Goal: Task Accomplishment & Management: Manage account settings

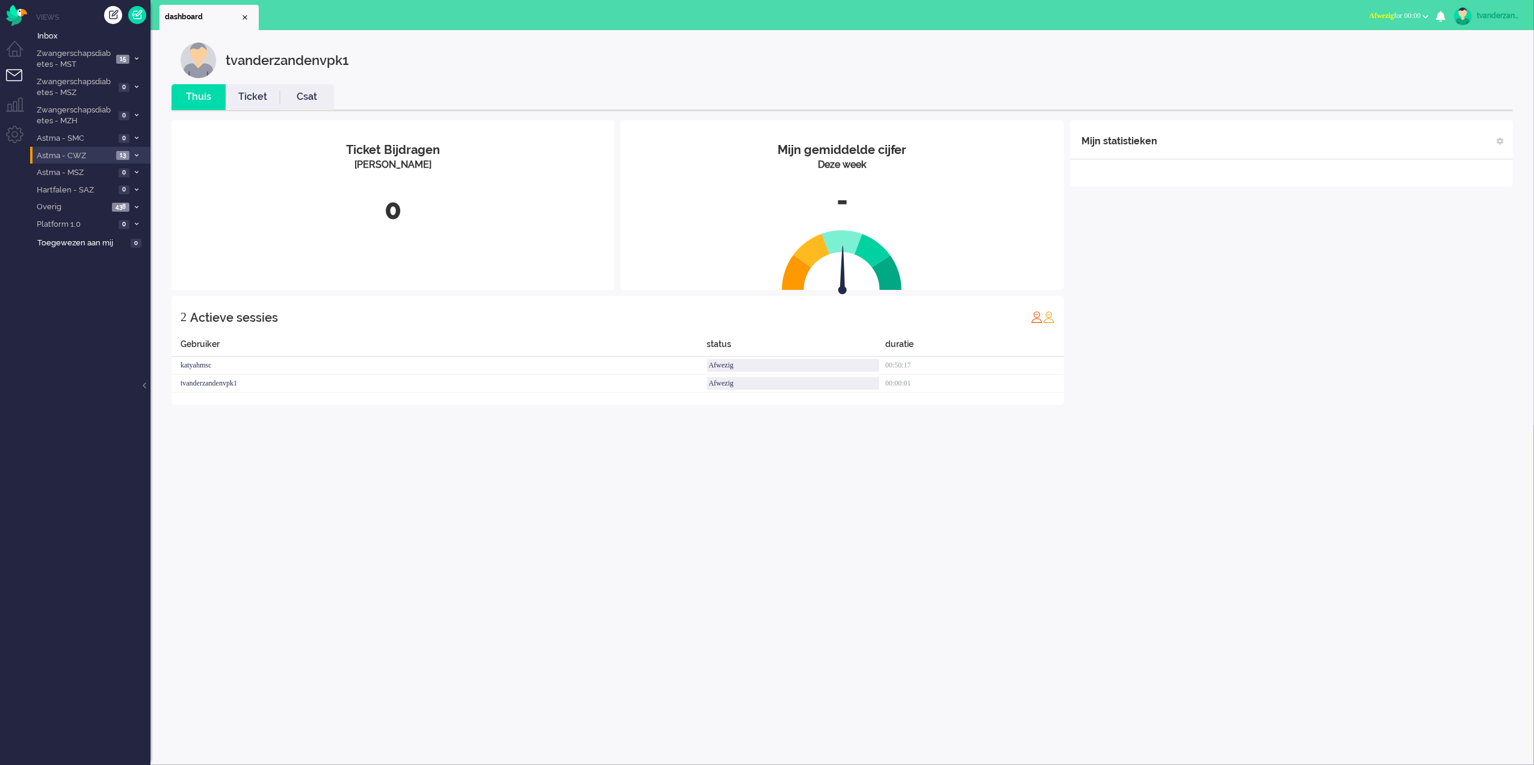
click at [104, 157] on span "Astma - CWZ" at bounding box center [74, 155] width 78 height 11
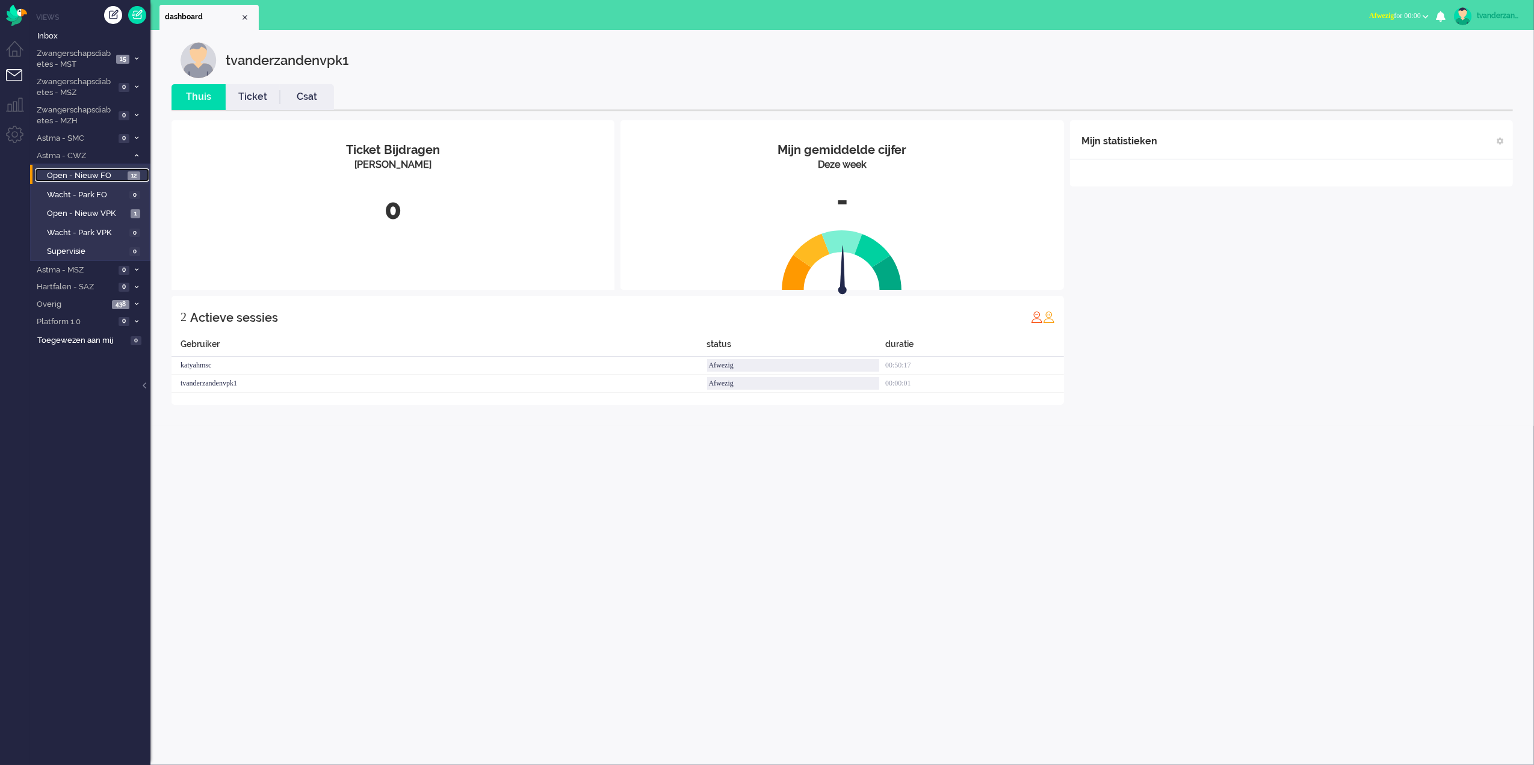
click at [106, 179] on span "Open - Nieuw FO" at bounding box center [86, 175] width 78 height 11
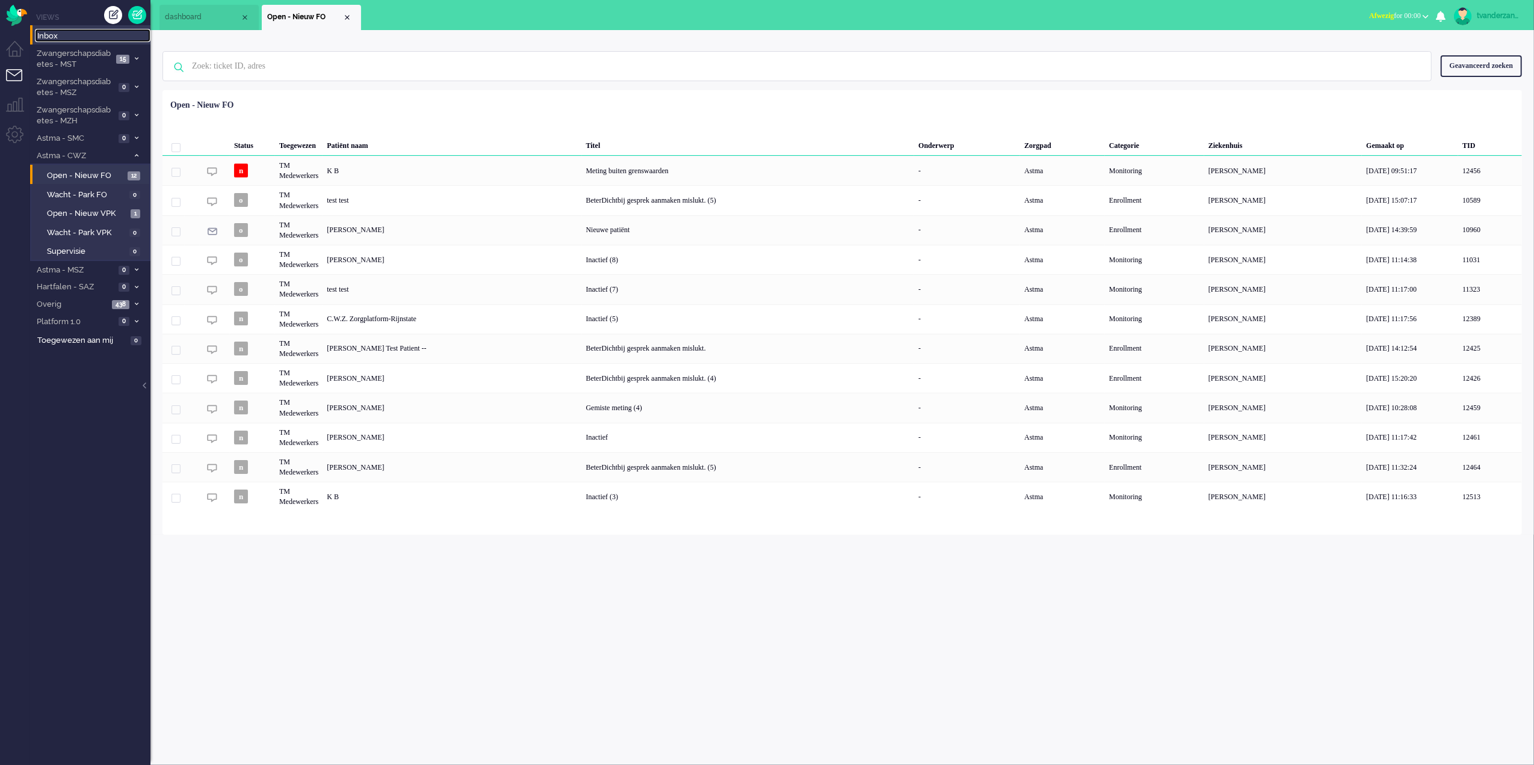
click at [70, 39] on span "Inbox" at bounding box center [93, 36] width 113 height 11
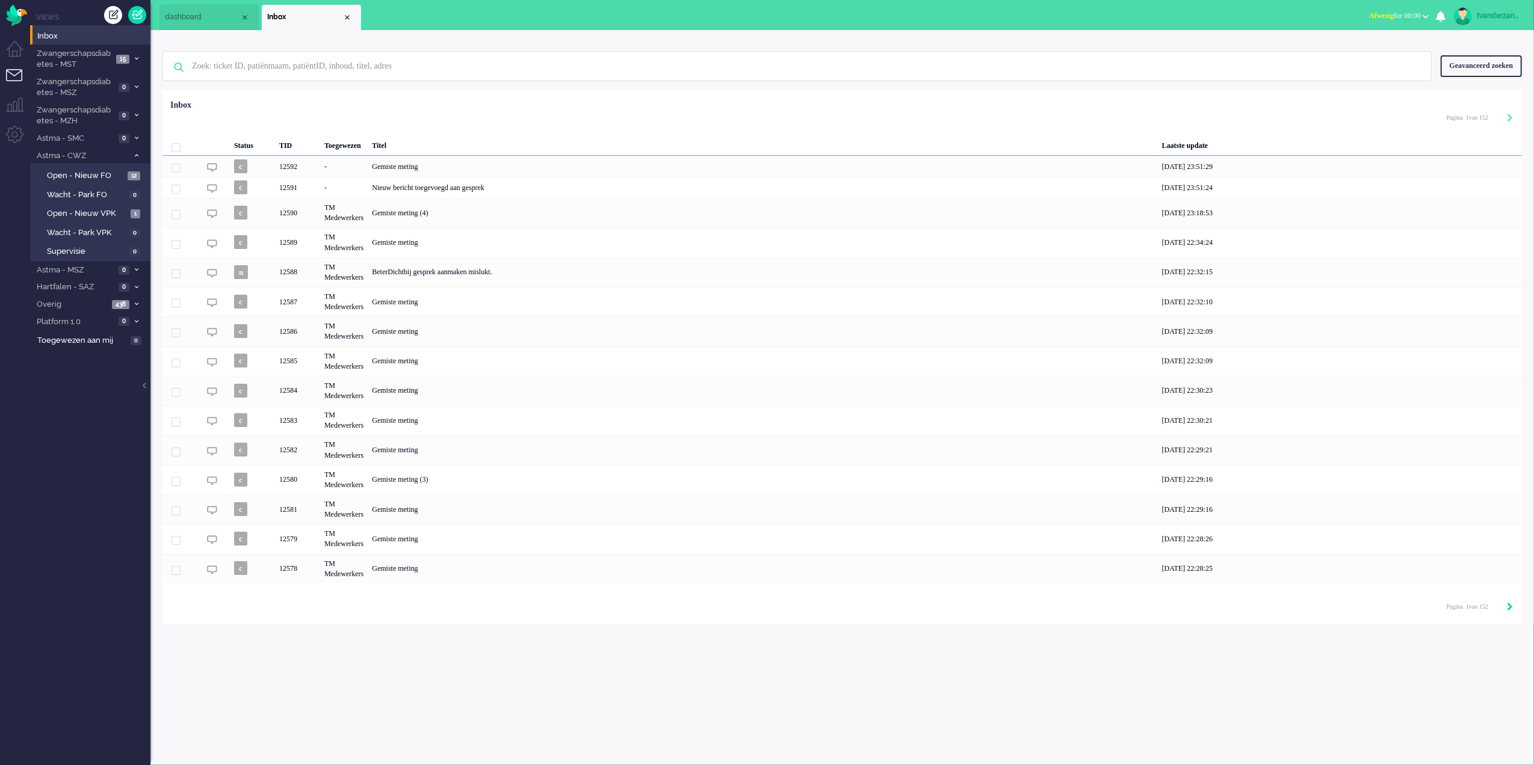
click at [1507, 611] on icon "Next" at bounding box center [1510, 607] width 6 height 8
type input "2"
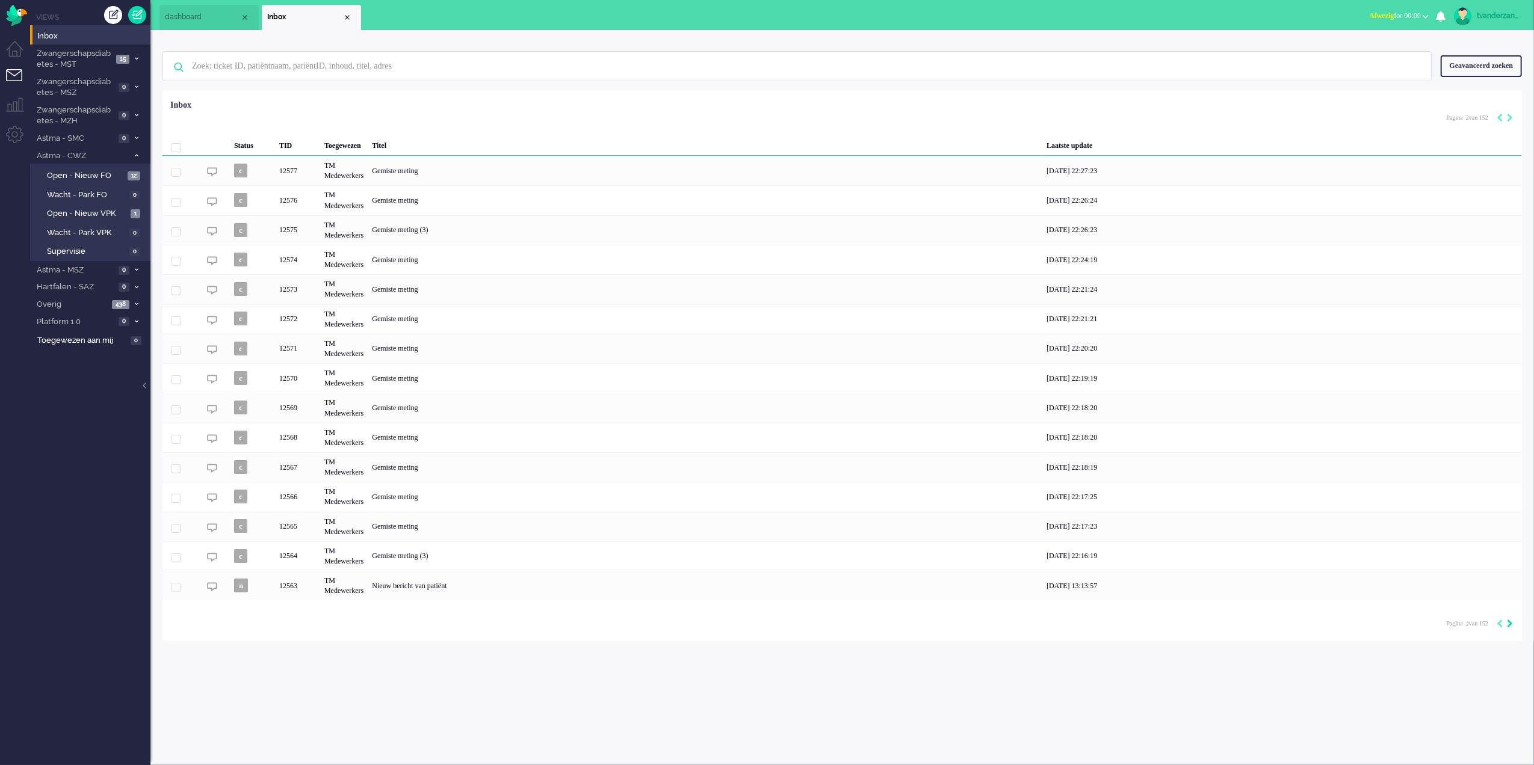
click at [1507, 611] on div "Loading... Status TID Toegewezen Titel Laatste update c 12577 TM Medewerkers Ge…" at bounding box center [841, 365] width 1359 height 551
click at [1512, 625] on icon "Next" at bounding box center [1510, 624] width 6 height 8
type input "3"
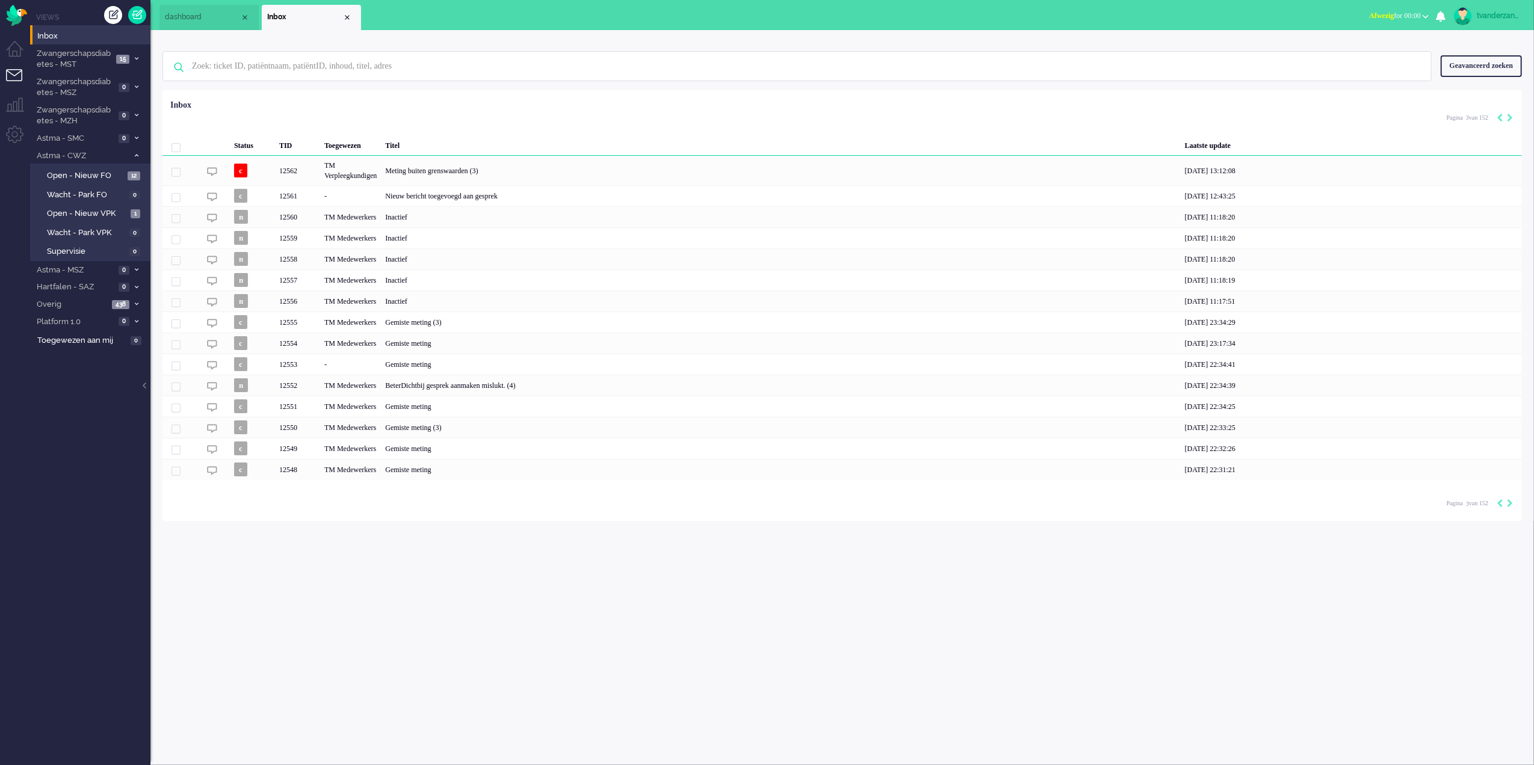
click at [1513, 510] on div "Loading... Status TID Toegewezen Titel Laatste update c 12562 TM Verpleegkundig…" at bounding box center [841, 305] width 1359 height 431
click at [1508, 508] on icon "Next" at bounding box center [1510, 503] width 6 height 8
type input "4"
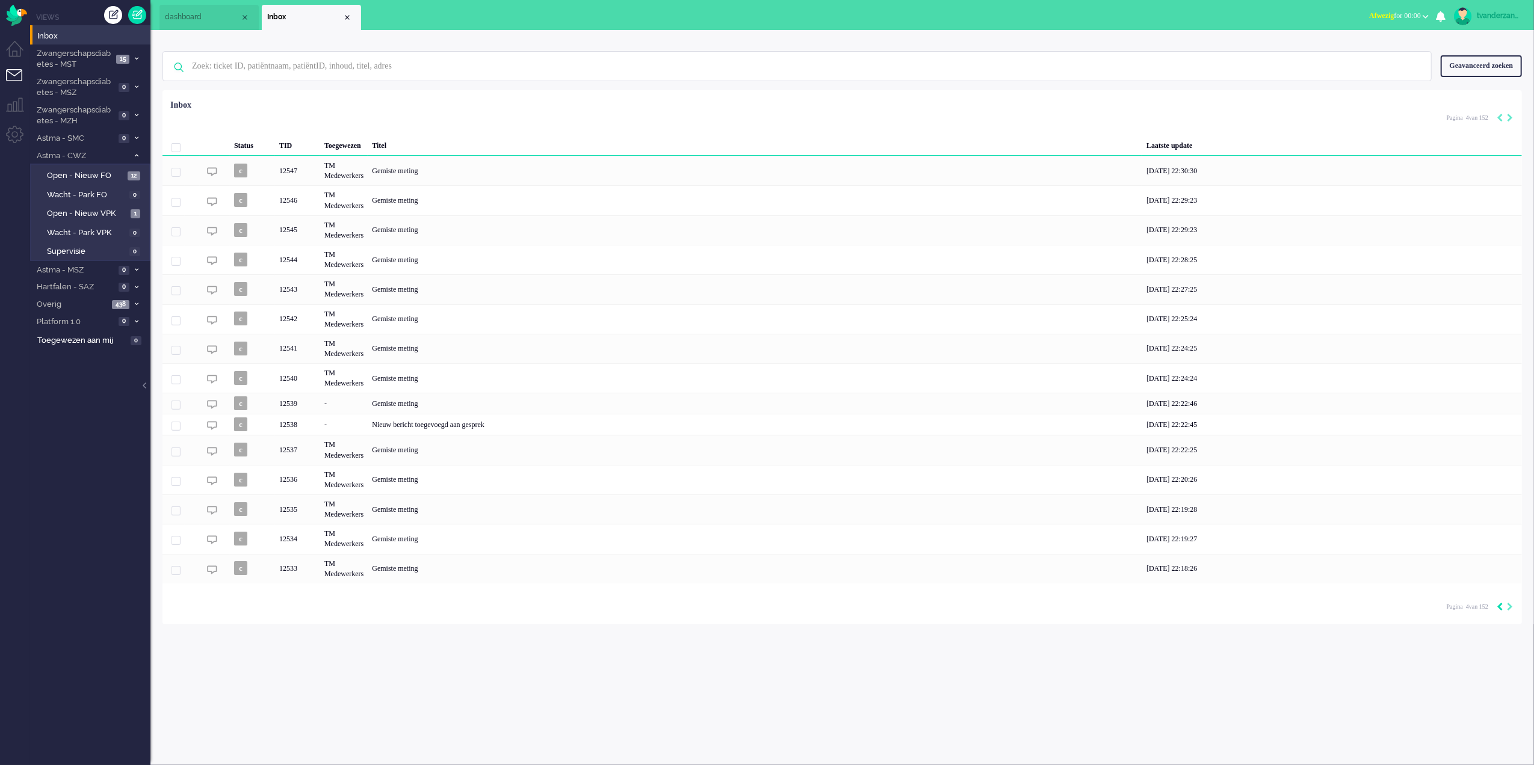
click at [1497, 610] on icon "Previous" at bounding box center [1500, 607] width 6 height 8
type input "3"
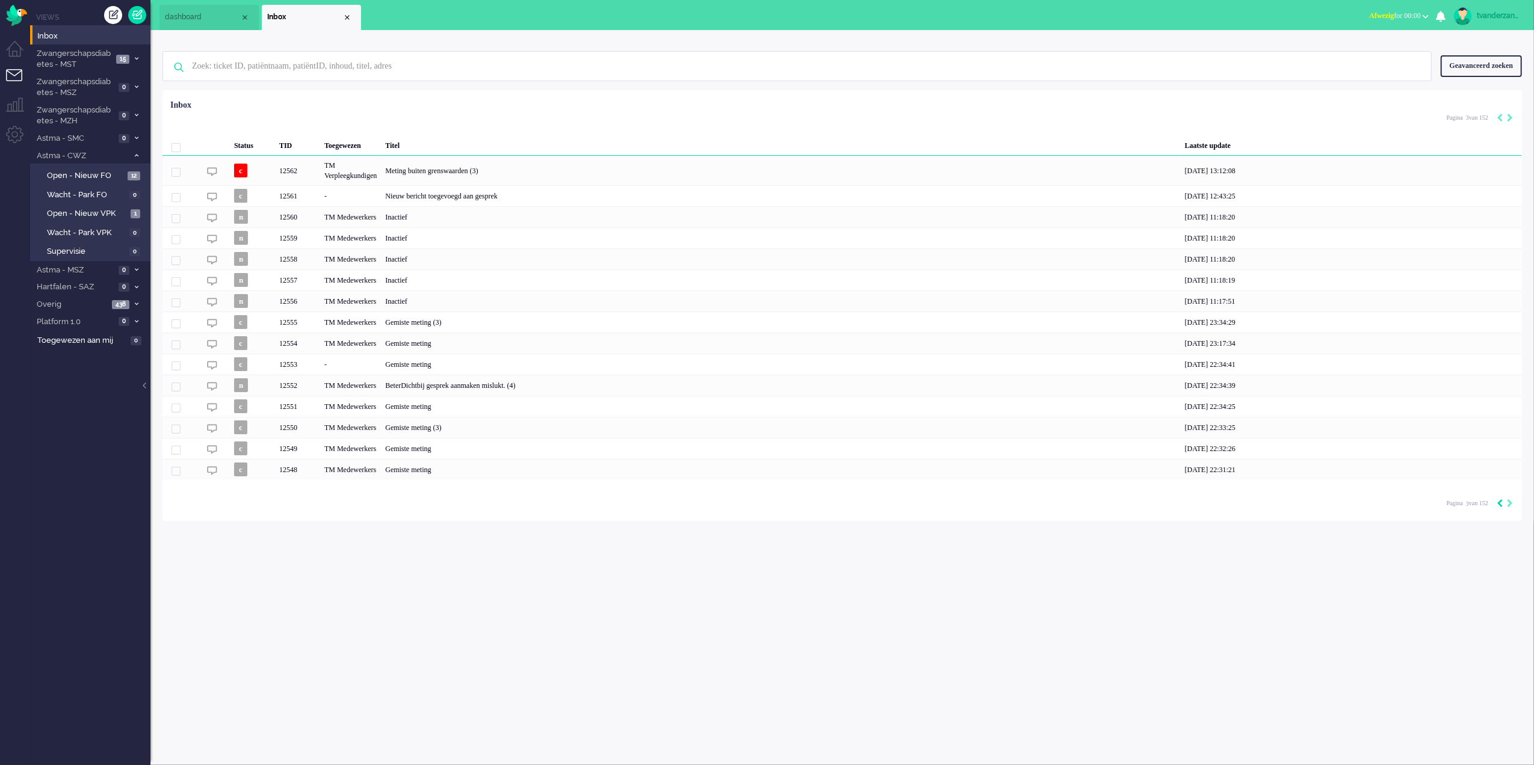
click at [1498, 508] on icon "Previous" at bounding box center [1500, 503] width 6 height 8
type input "2"
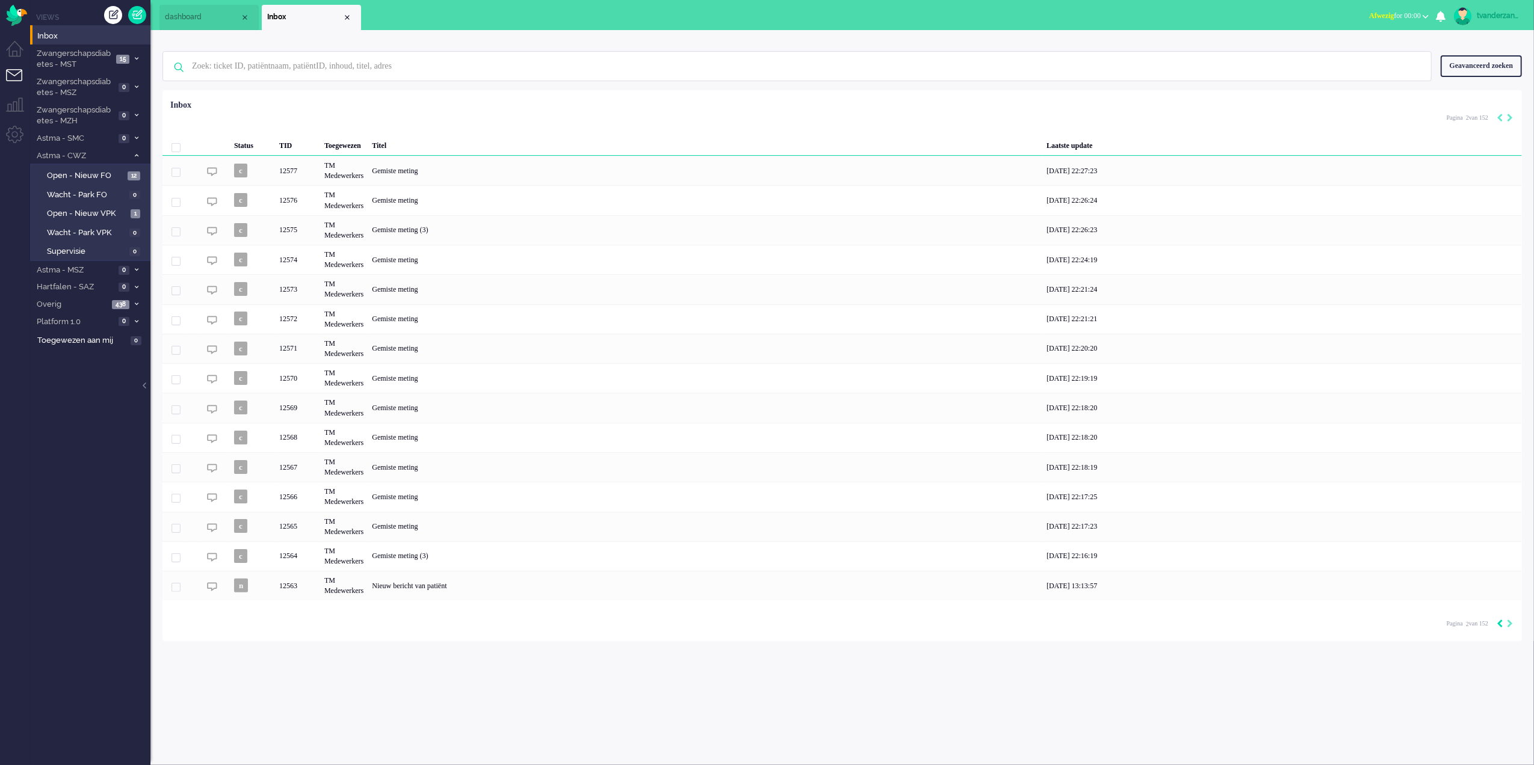
click at [1500, 626] on icon "Previous" at bounding box center [1500, 624] width 6 height 8
type input "1"
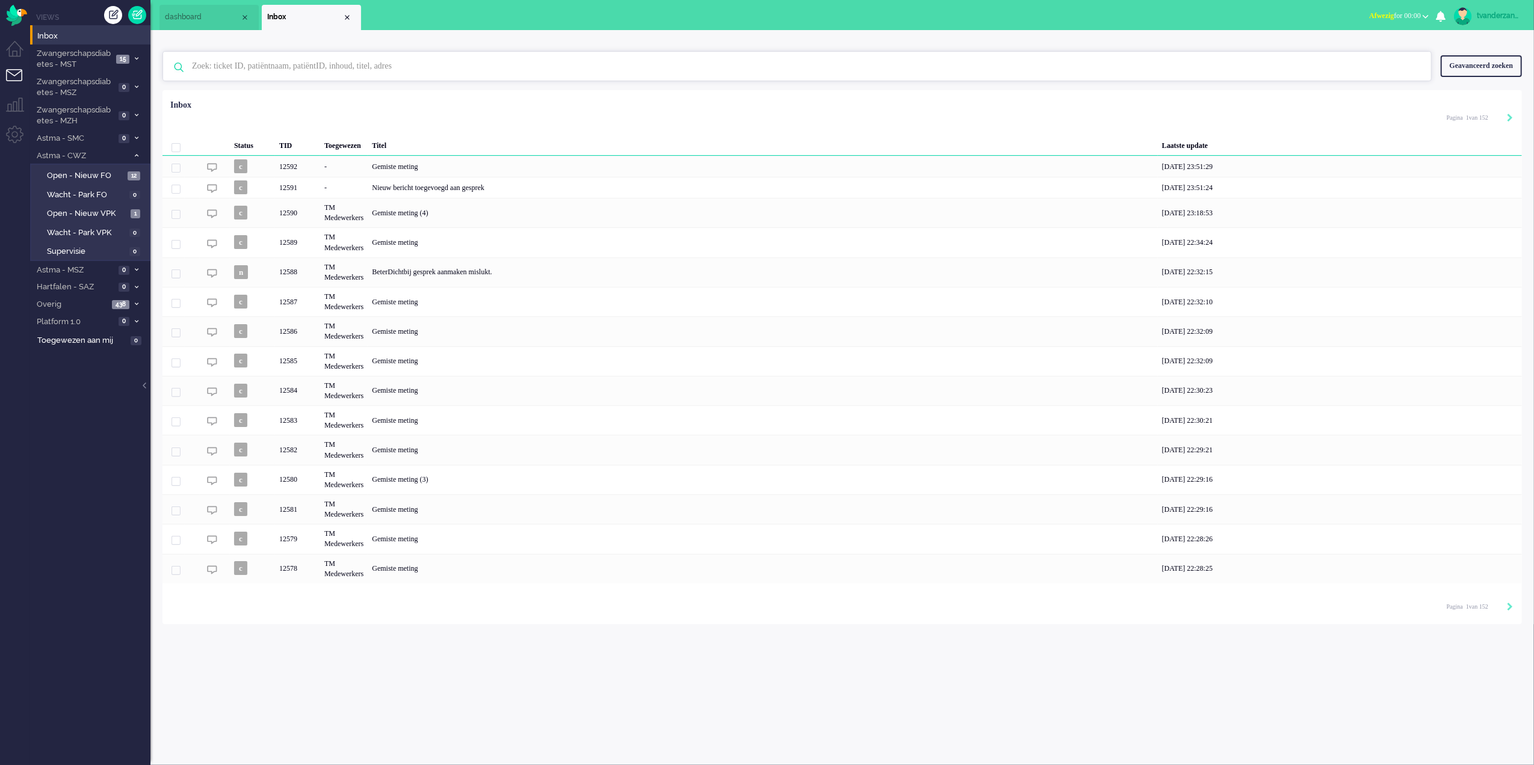
click at [366, 70] on input "text" at bounding box center [799, 66] width 1232 height 29
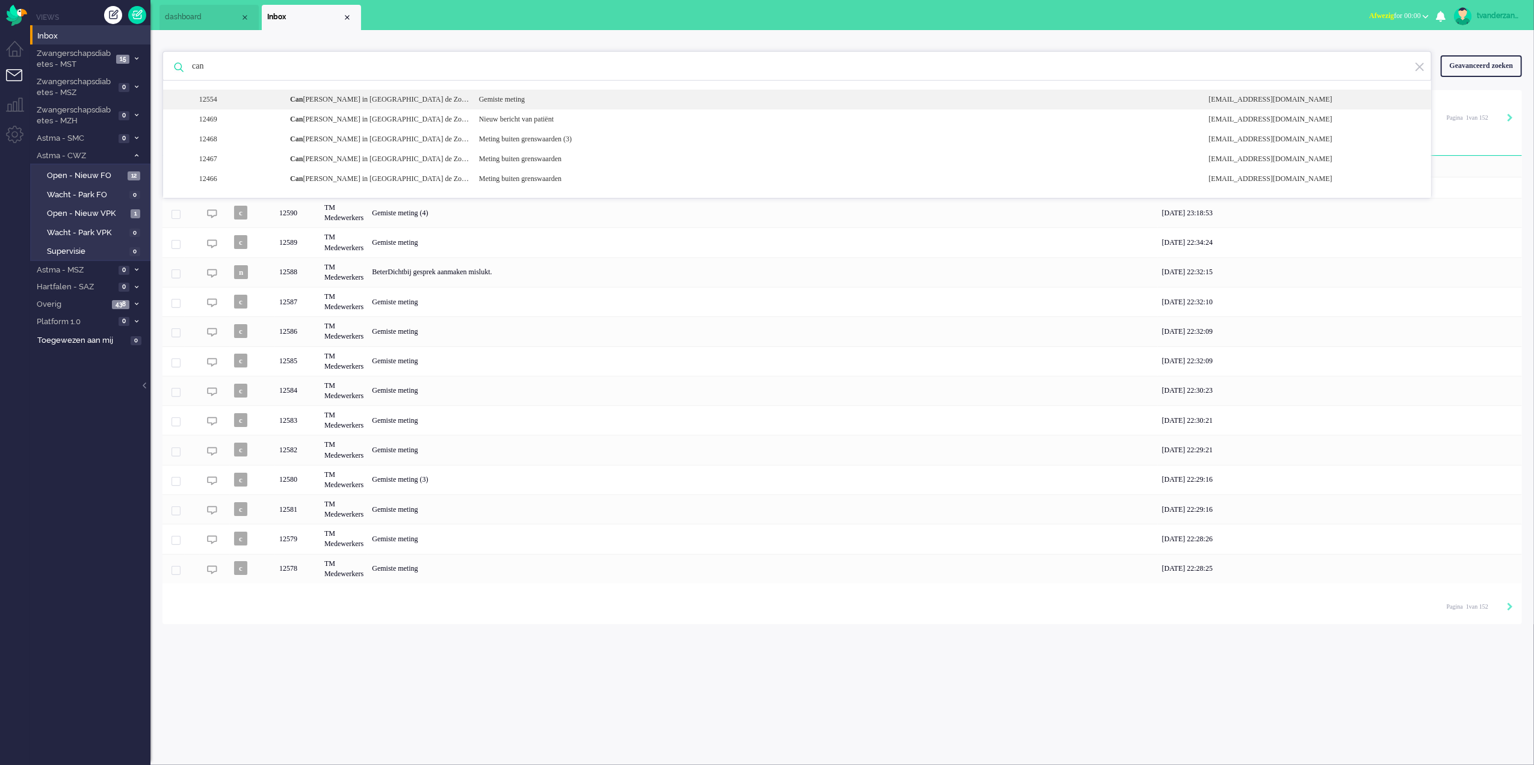
type input "can"
click at [340, 97] on div "Can [PERSON_NAME] in [GEOGRAPHIC_DATA] de Zorg Bij Jou" at bounding box center [375, 99] width 189 height 10
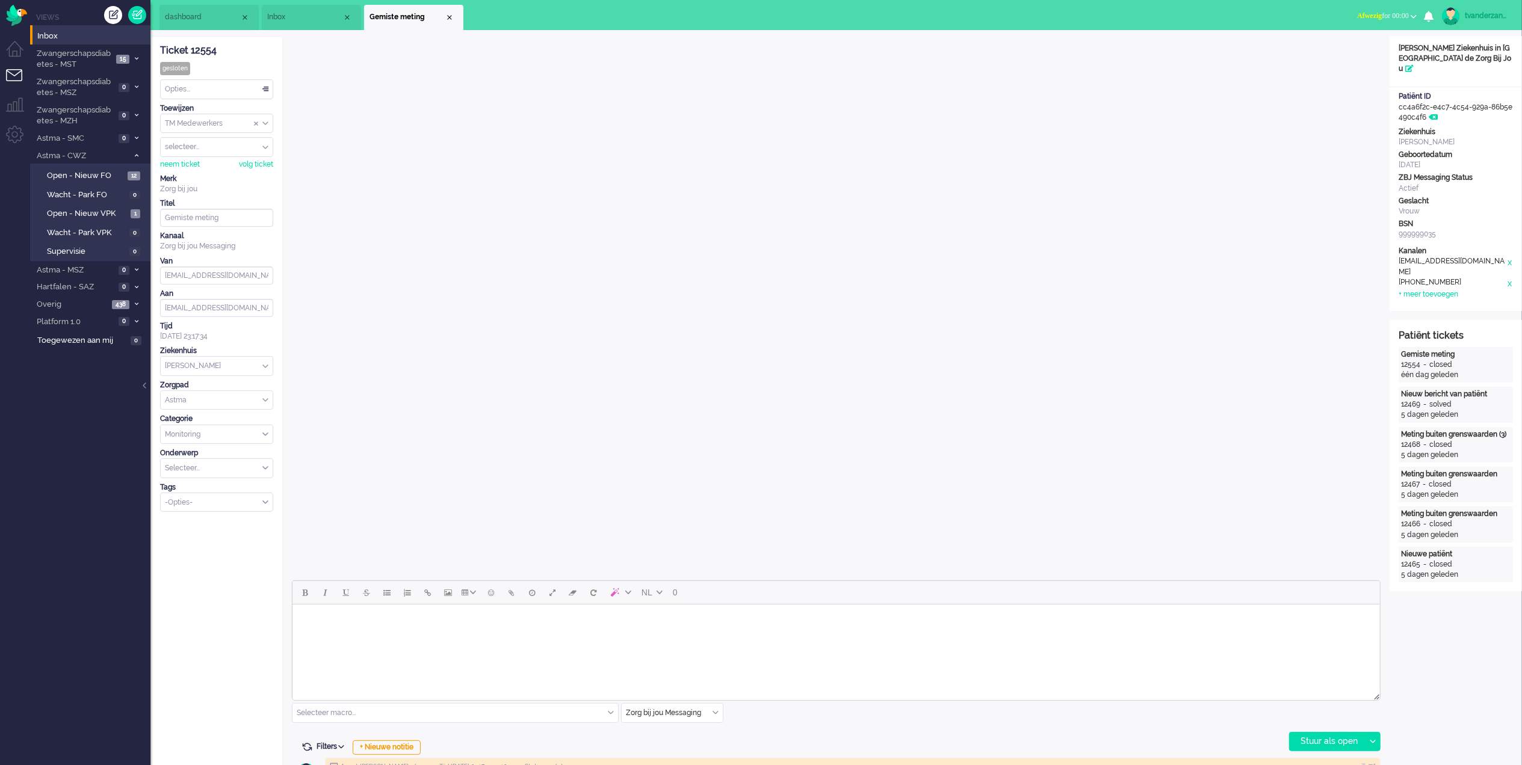
click at [22, 12] on img "Omnidesk" at bounding box center [16, 15] width 21 height 21
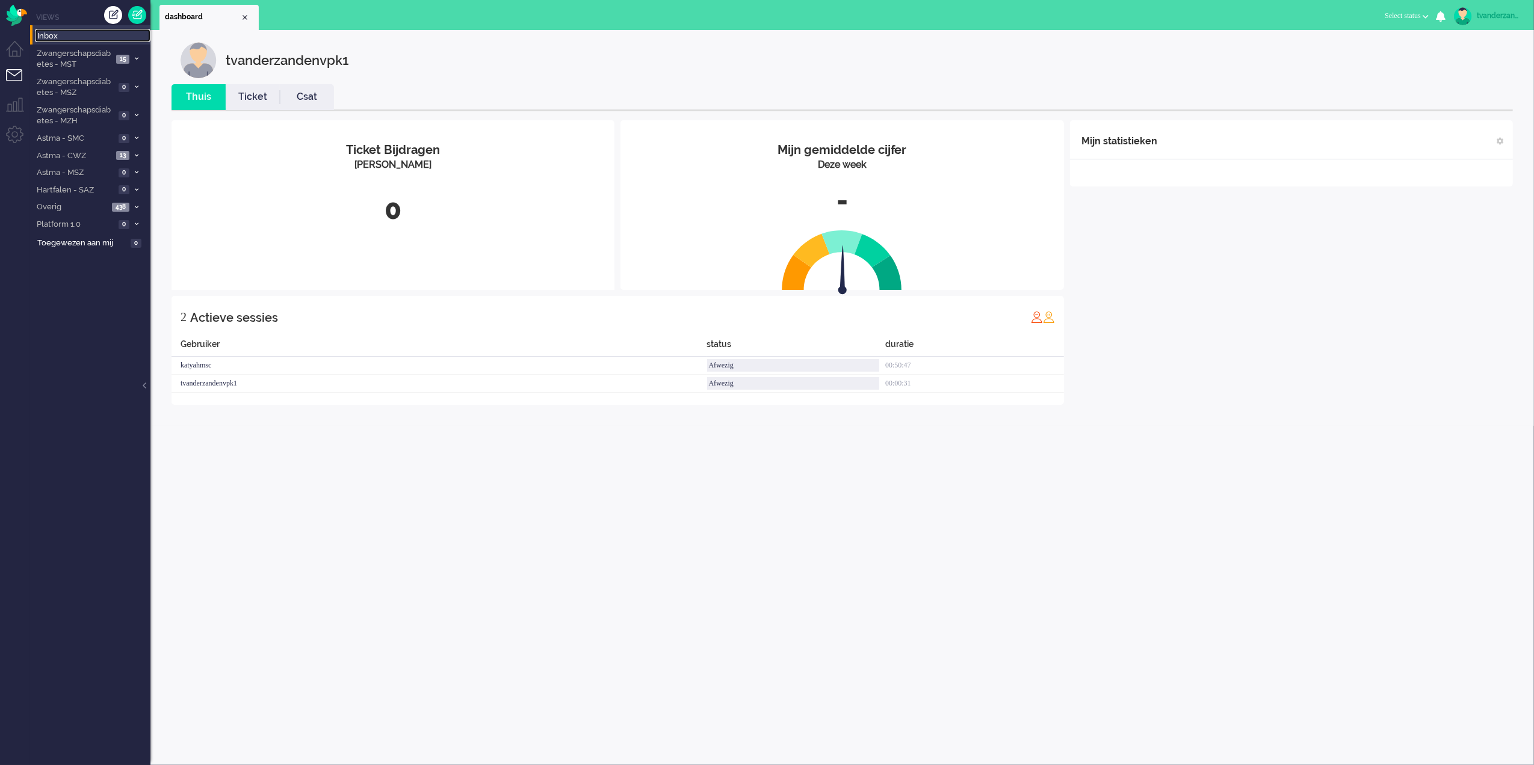
drag, startPoint x: 44, startPoint y: 35, endPoint x: 59, endPoint y: 44, distance: 17.5
click at [43, 35] on span "Inbox" at bounding box center [93, 36] width 113 height 11
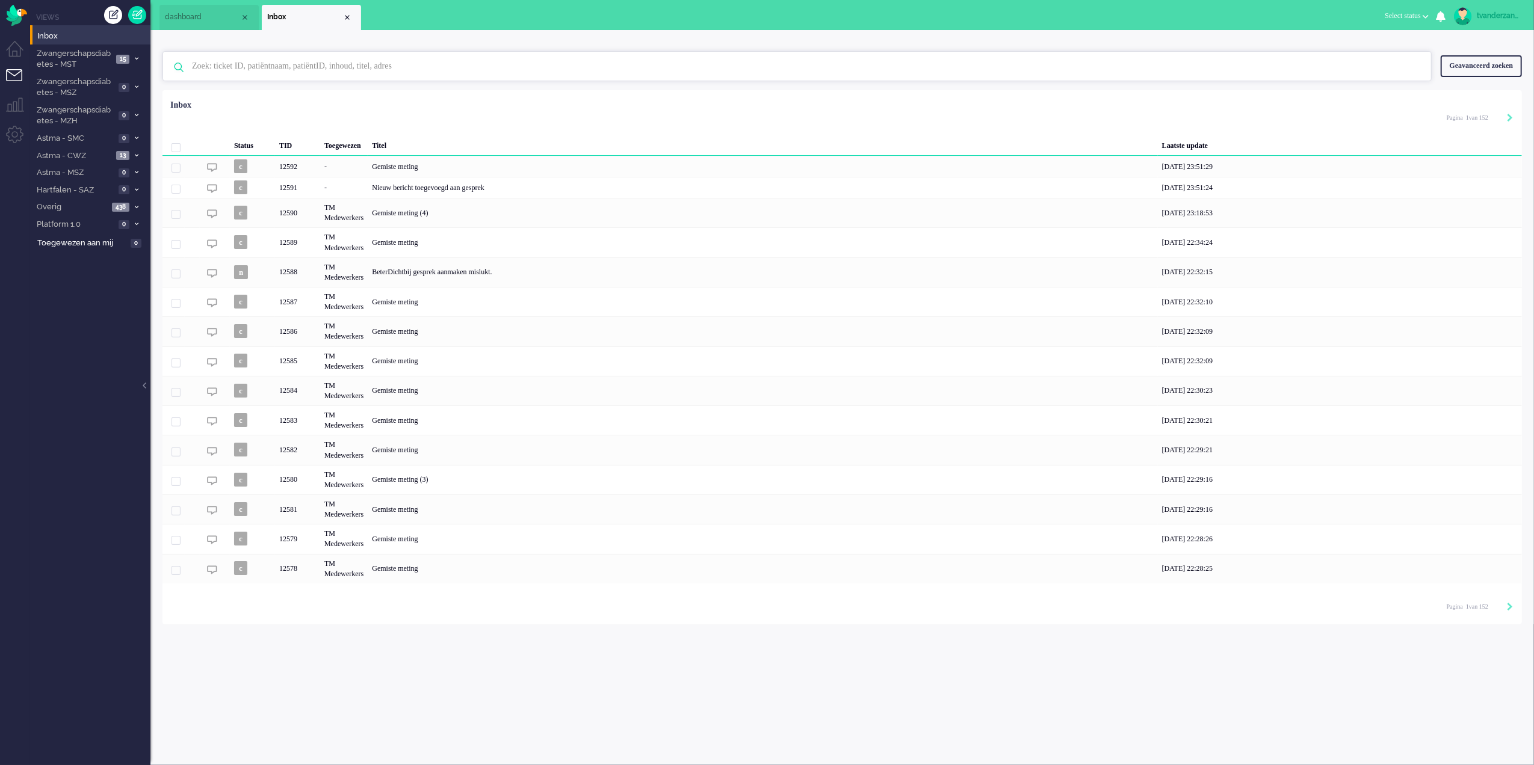
click at [314, 70] on input "text" at bounding box center [799, 66] width 1232 height 29
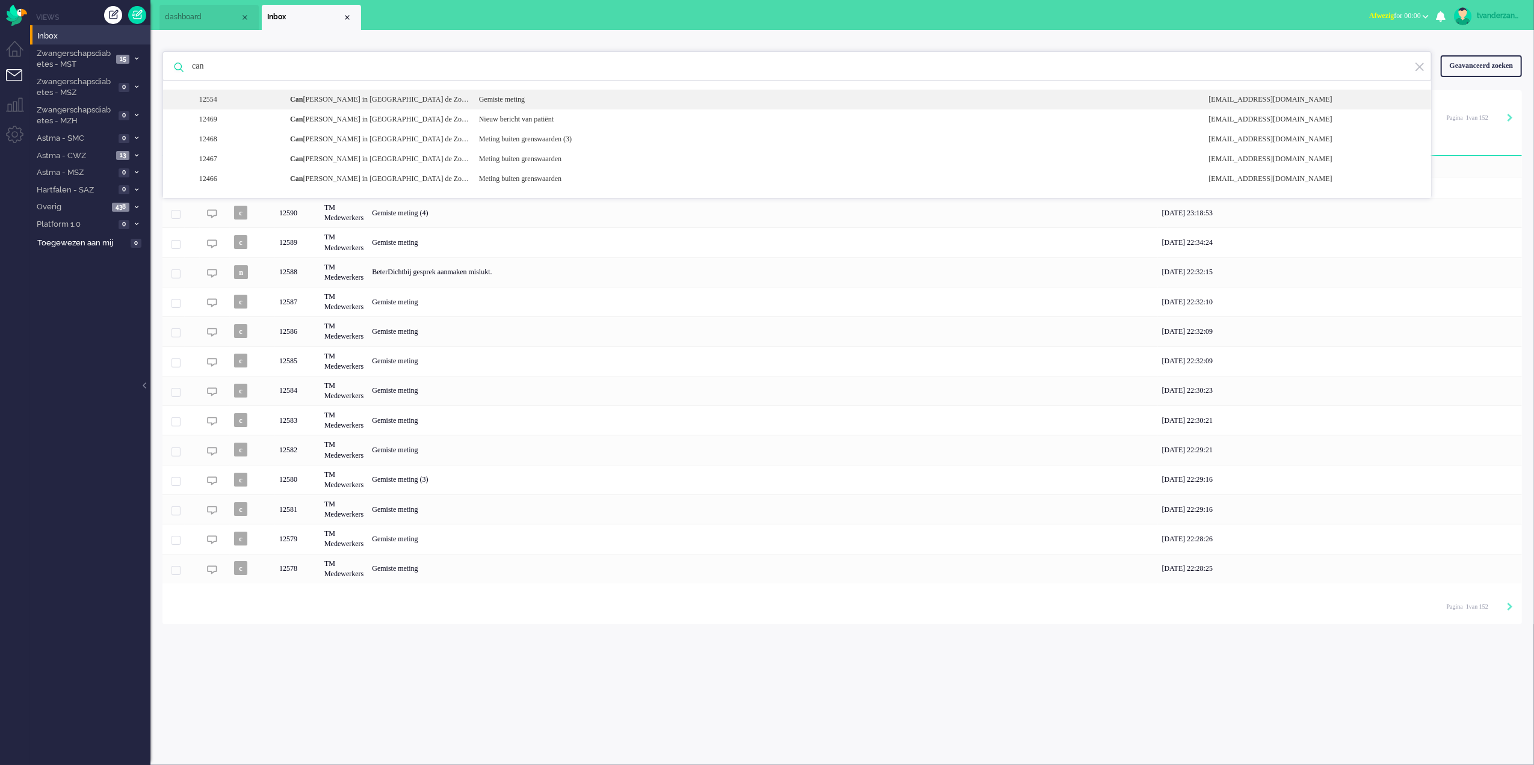
type input "can"
click at [318, 91] on div "12554 Can [PERSON_NAME] in [GEOGRAPHIC_DATA] de Zorg Bij Jou Gemiste meting [EM…" at bounding box center [797, 100] width 1268 height 20
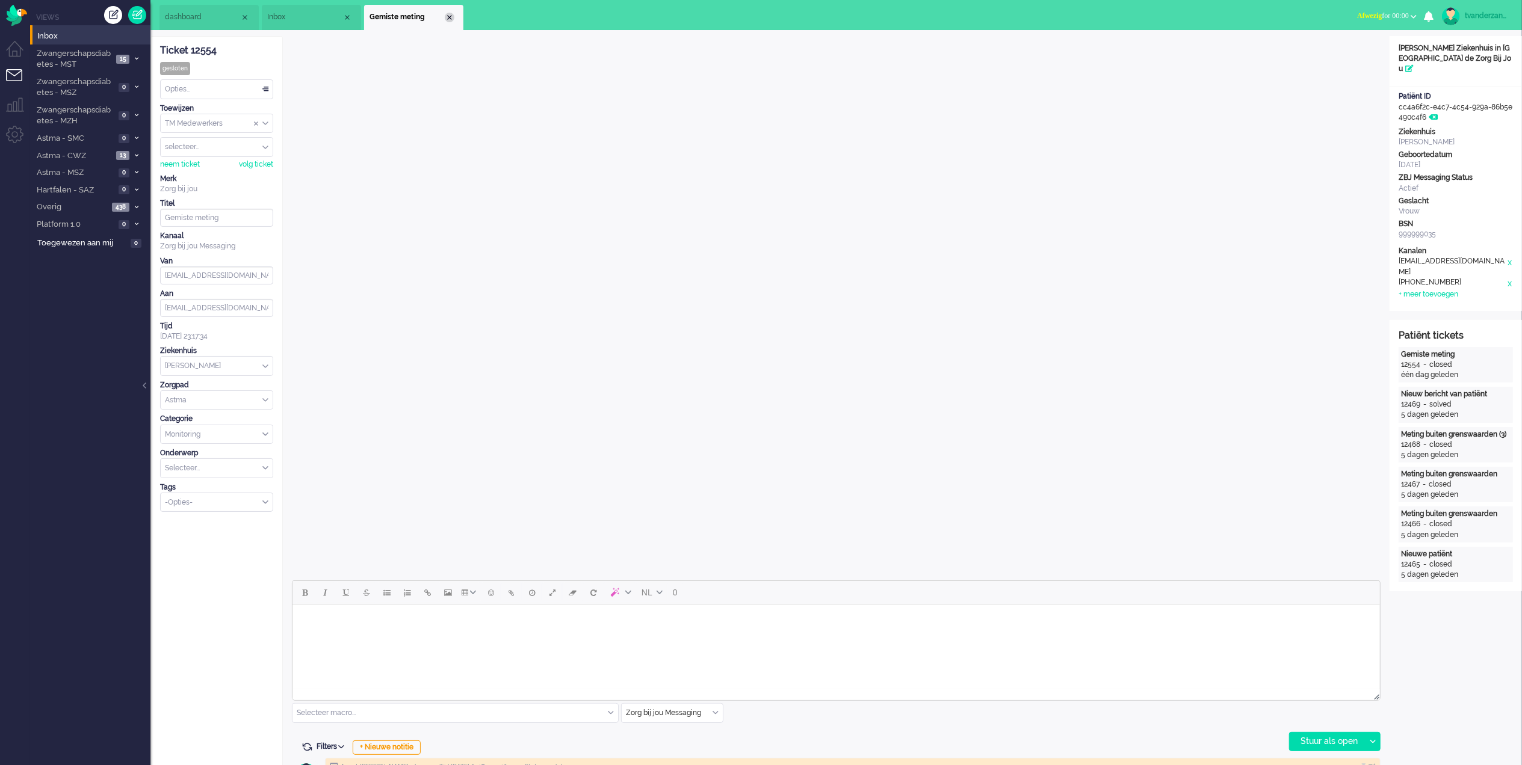
click at [445, 13] on div "Close tab" at bounding box center [450, 18] width 10 height 10
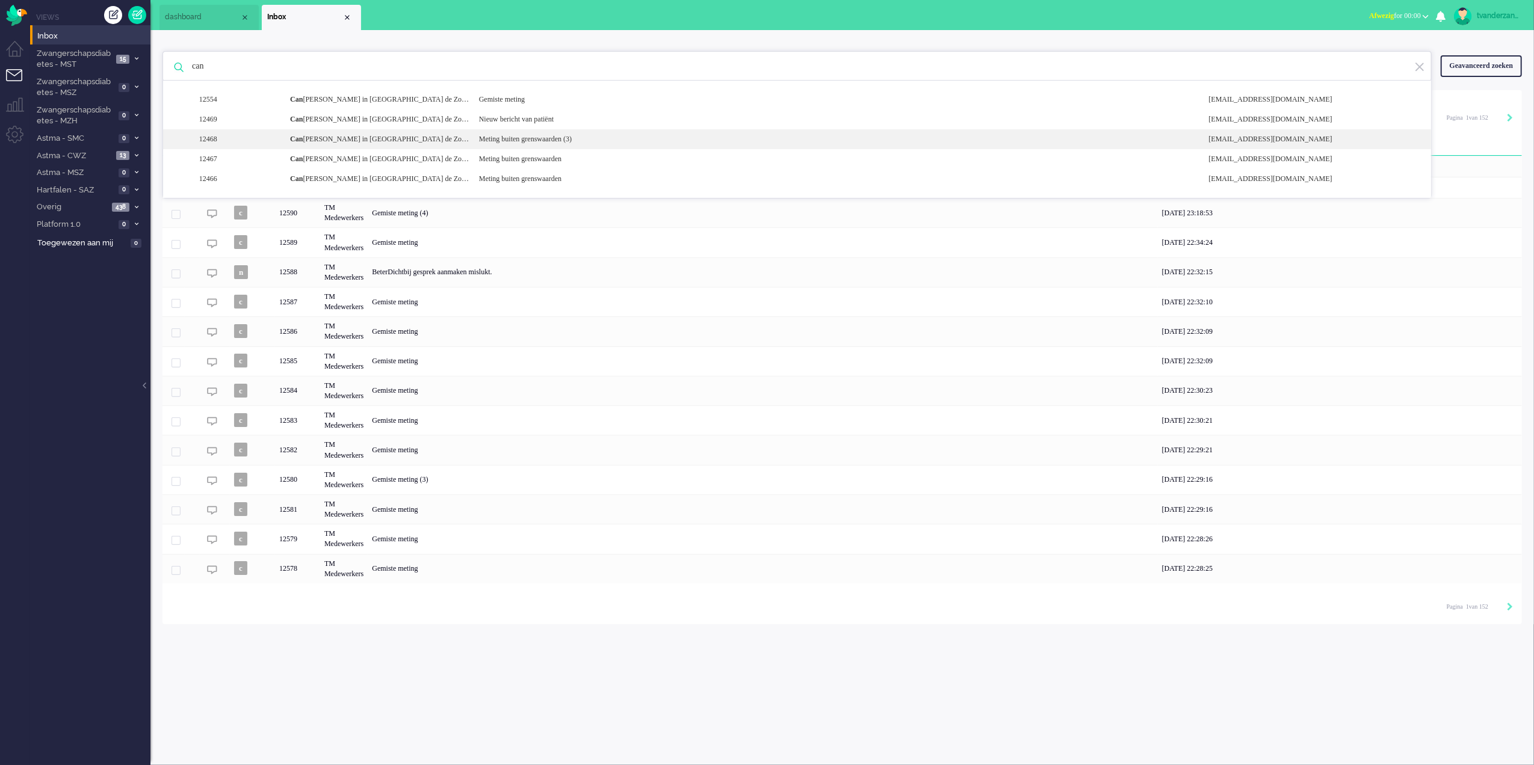
click at [301, 137] on b "Can" at bounding box center [296, 139] width 13 height 8
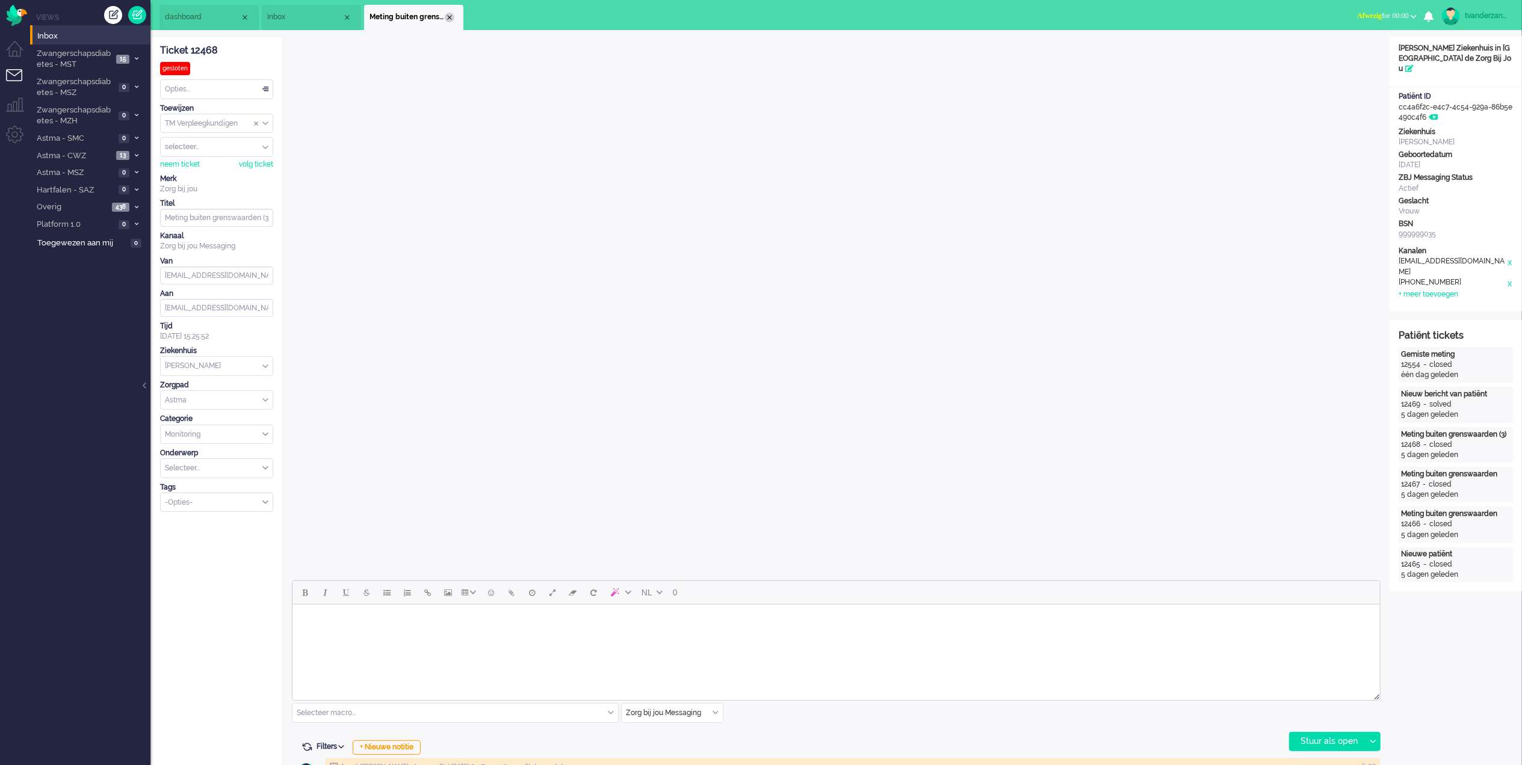
click at [448, 16] on div "Close tab" at bounding box center [450, 18] width 10 height 10
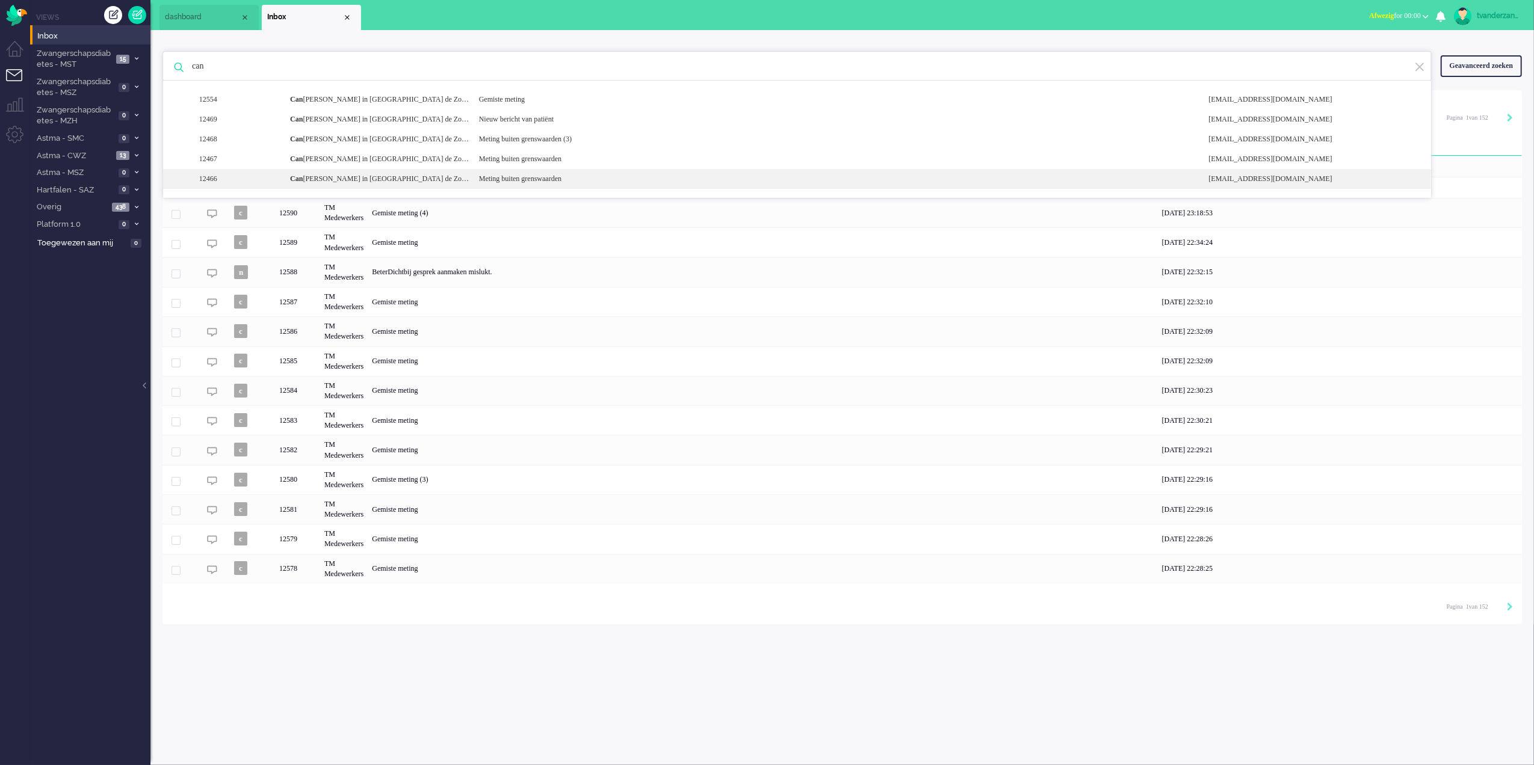
click at [338, 179] on div "Can [PERSON_NAME] in [GEOGRAPHIC_DATA] de Zorg Bij Jou" at bounding box center [375, 179] width 189 height 10
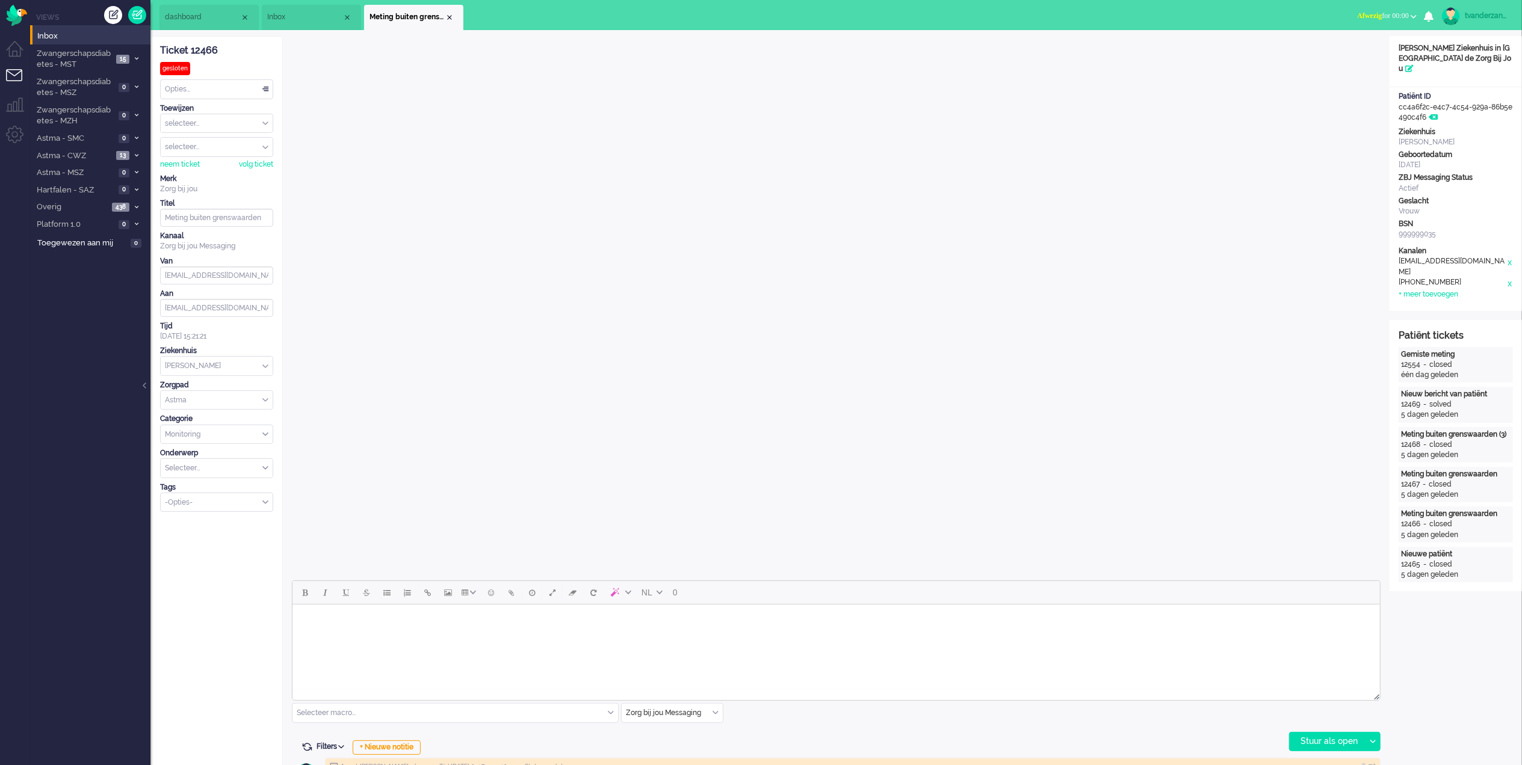
click at [1447, 560] on div "closed" at bounding box center [1440, 565] width 23 height 10
click at [309, 20] on span "Inbox" at bounding box center [304, 17] width 75 height 10
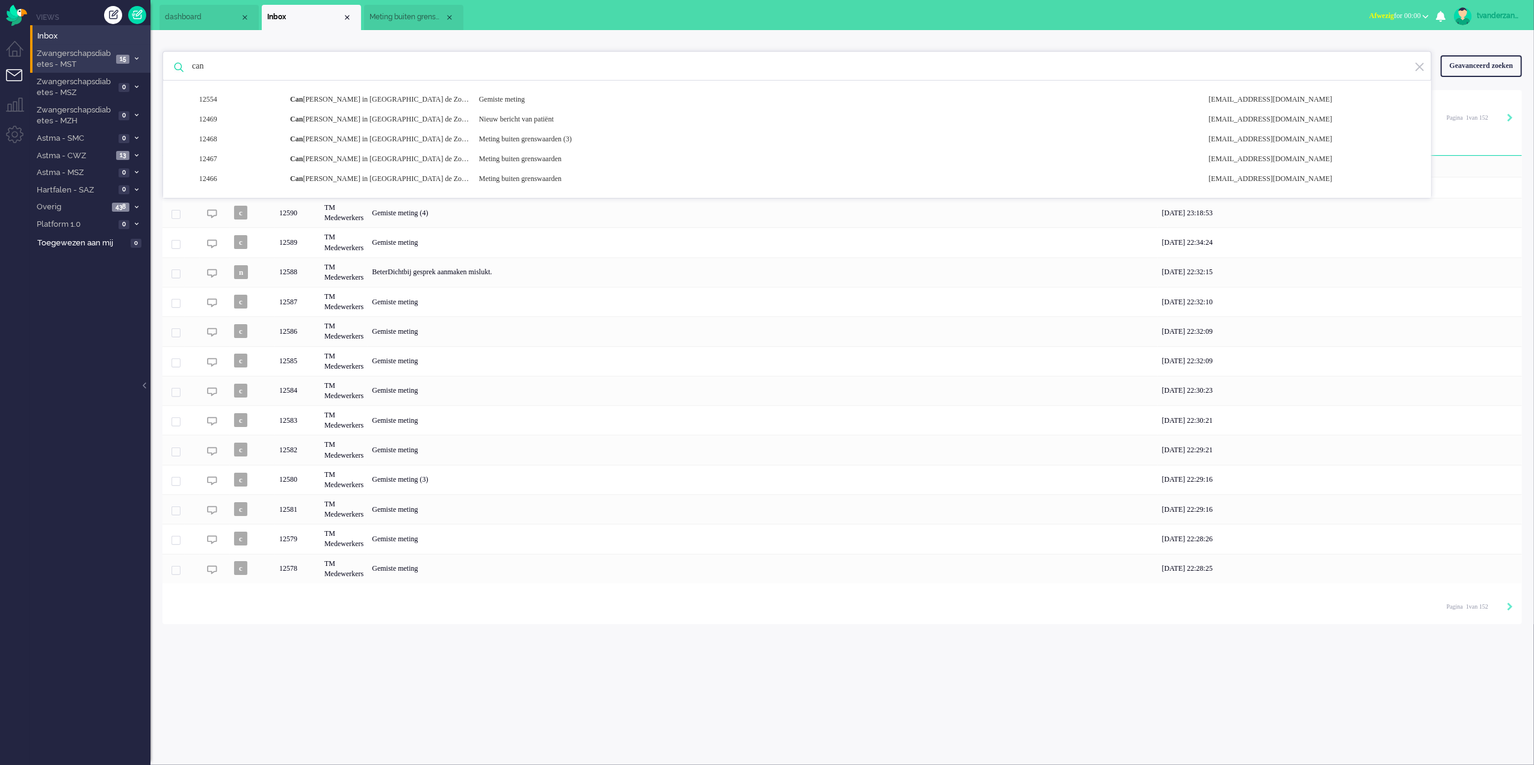
click at [109, 61] on span "Zwangerschapsdiabetes - MST" at bounding box center [74, 59] width 78 height 22
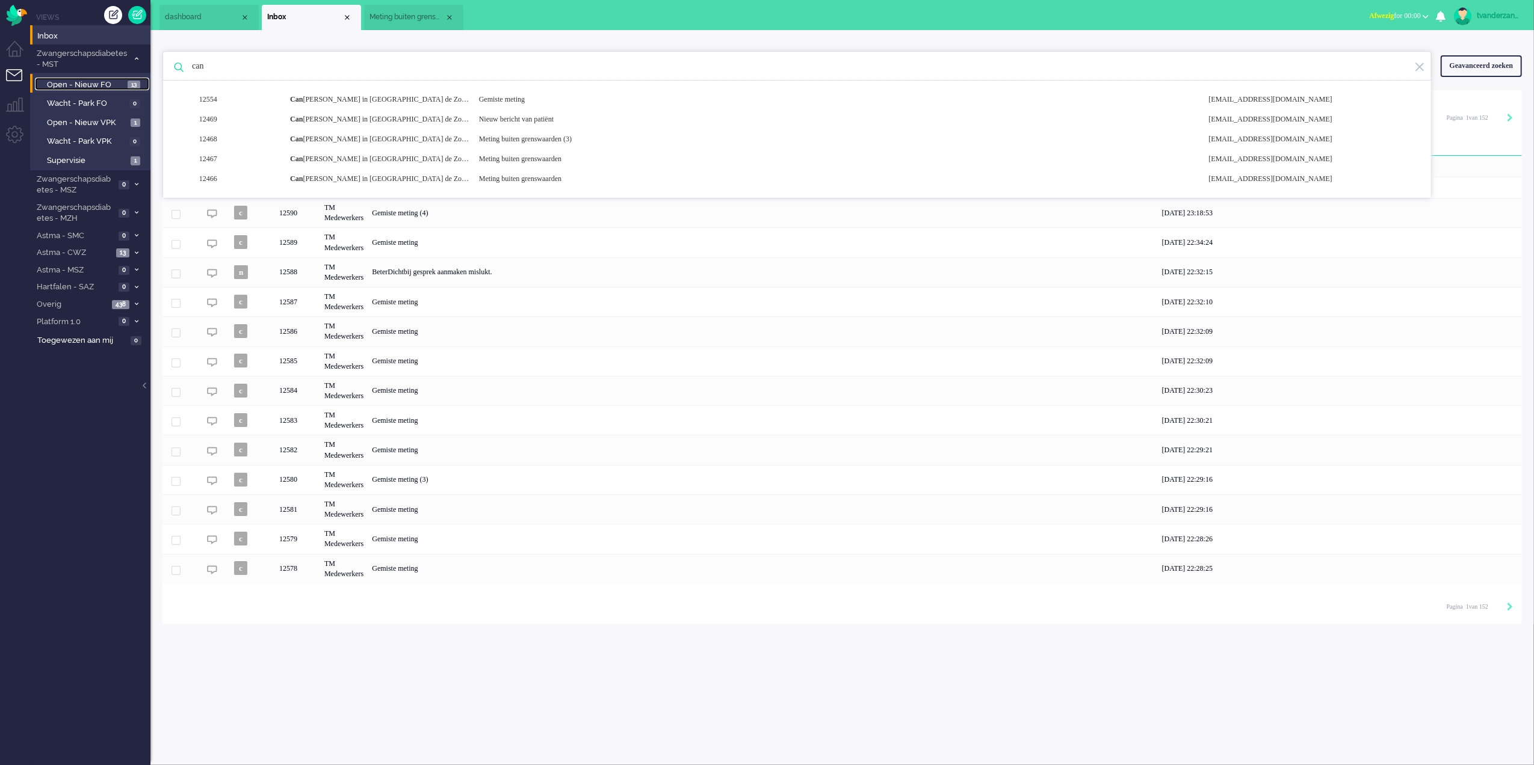
click at [92, 82] on span "Open - Nieuw FO" at bounding box center [86, 84] width 78 height 11
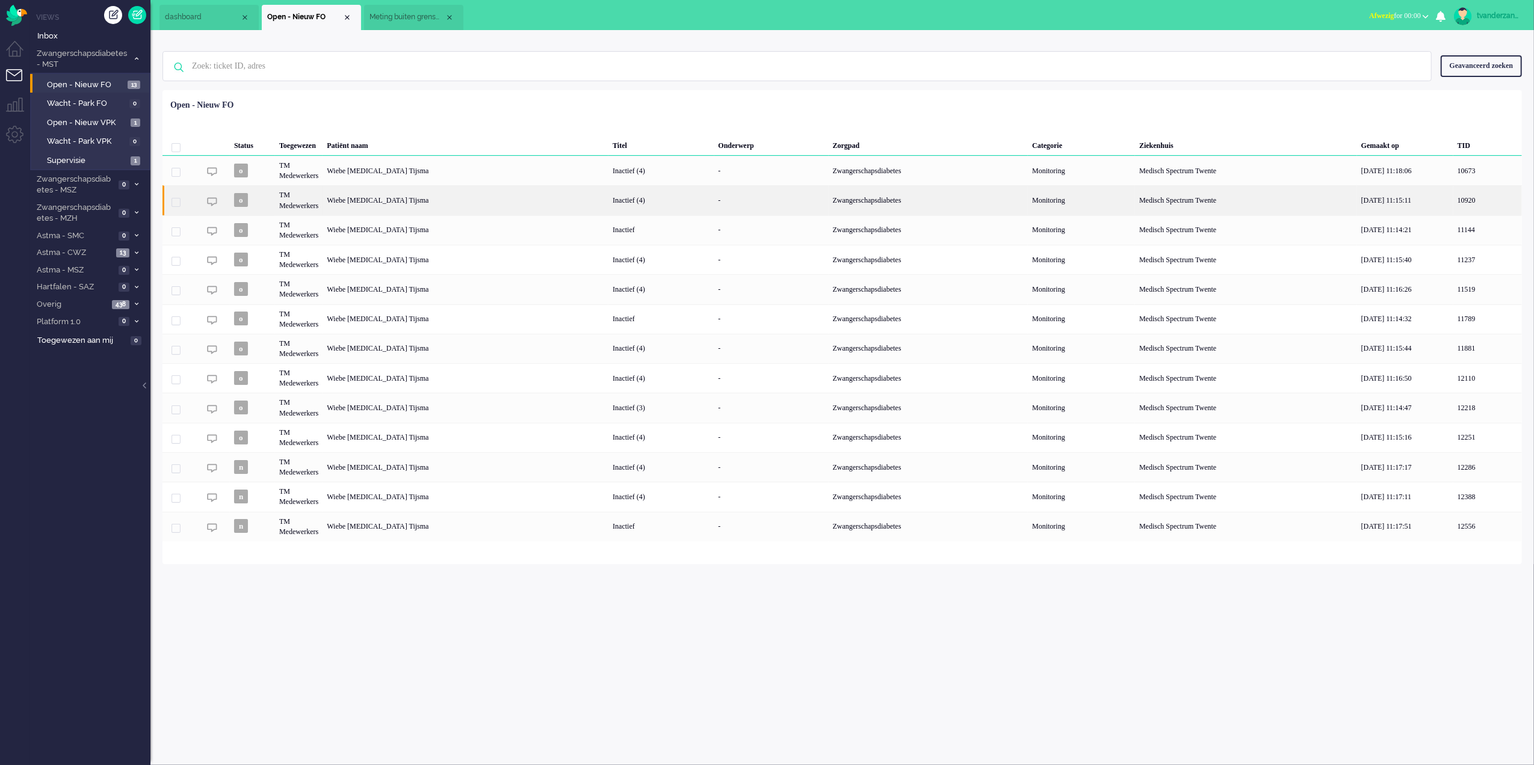
click at [403, 186] on div "Wiebe [MEDICAL_DATA] Tijsma" at bounding box center [466, 199] width 286 height 29
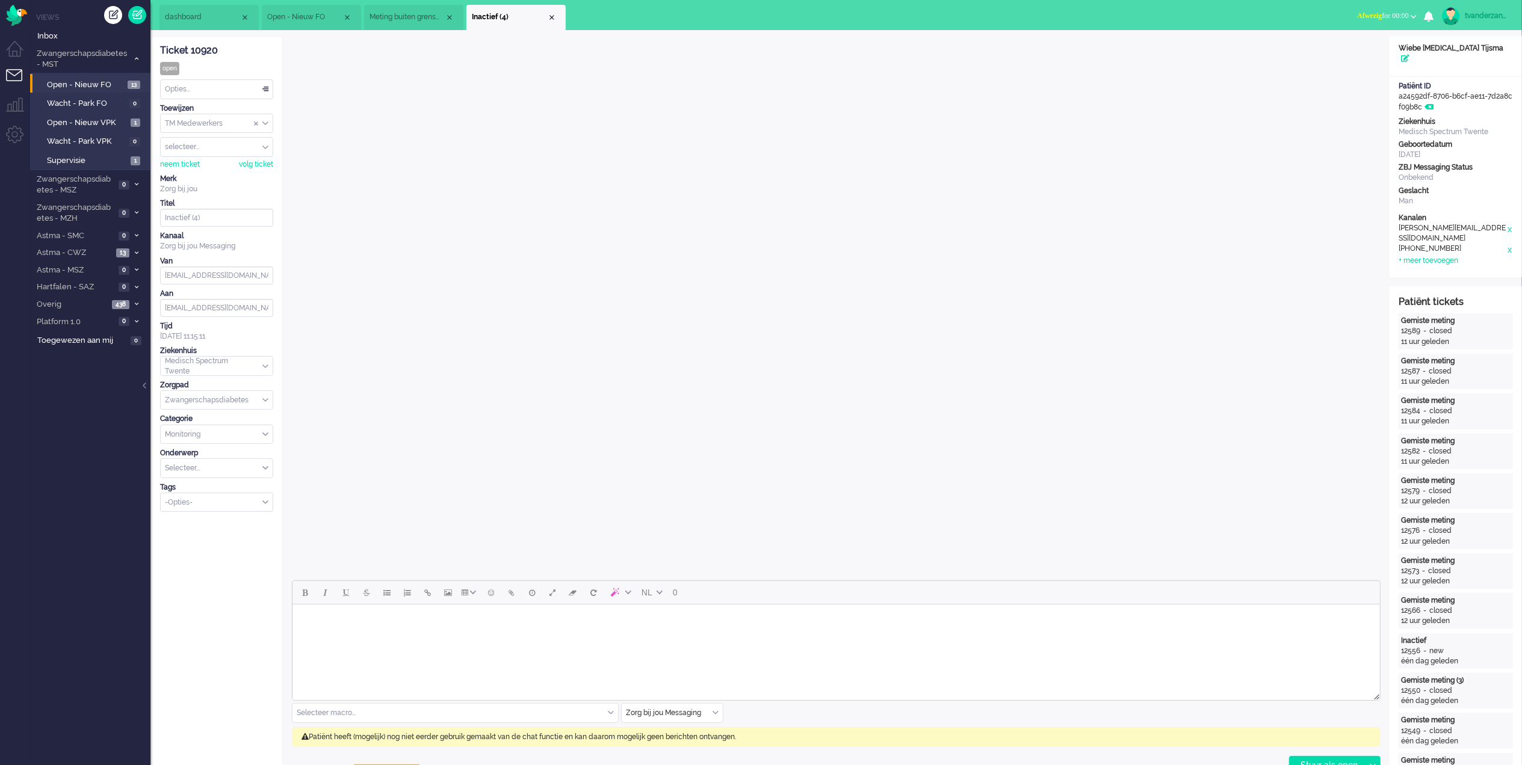
click at [409, 12] on span "Meting buiten grenswaarden" at bounding box center [406, 17] width 75 height 10
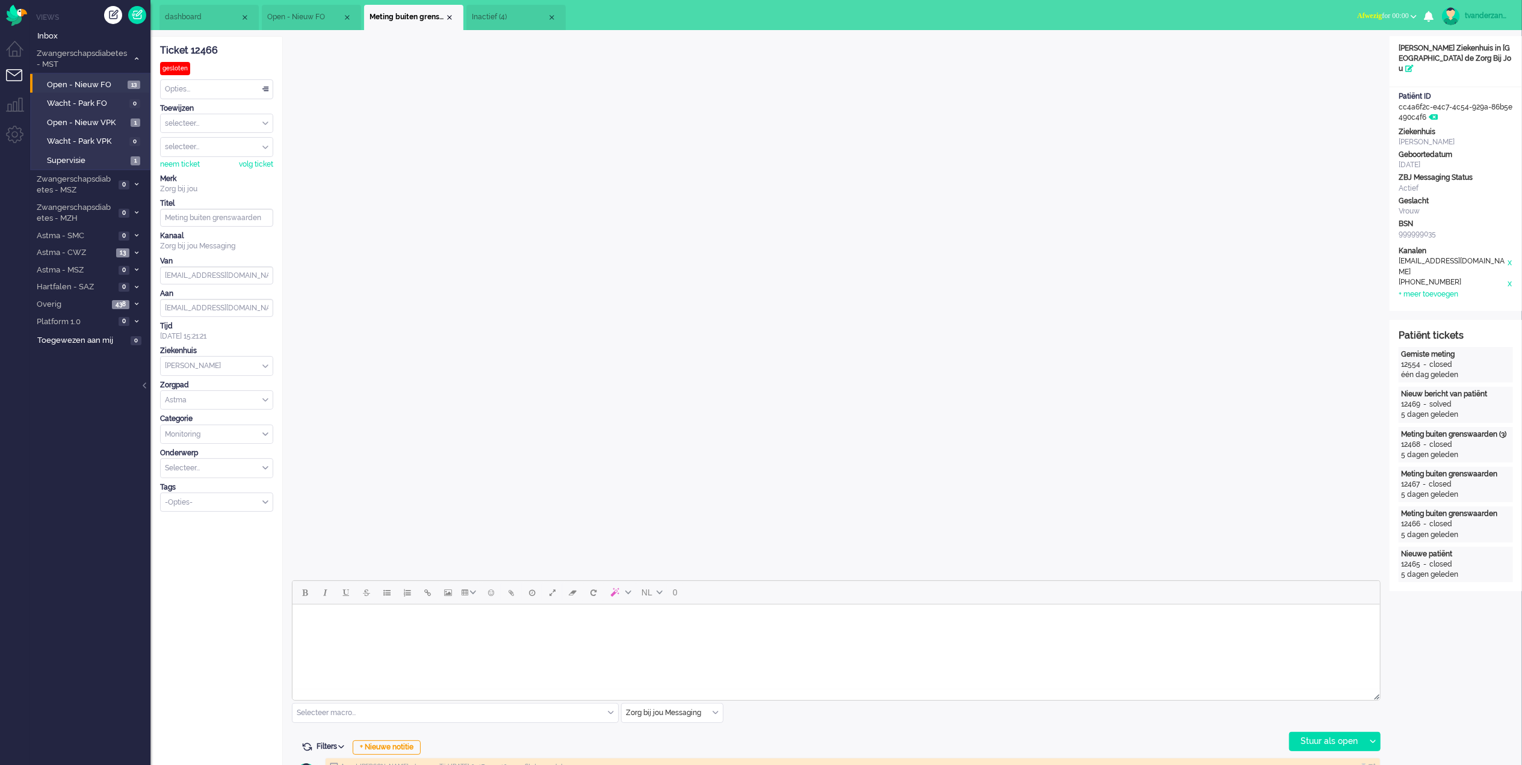
click at [487, 19] on span "Inactief (4)" at bounding box center [509, 17] width 75 height 10
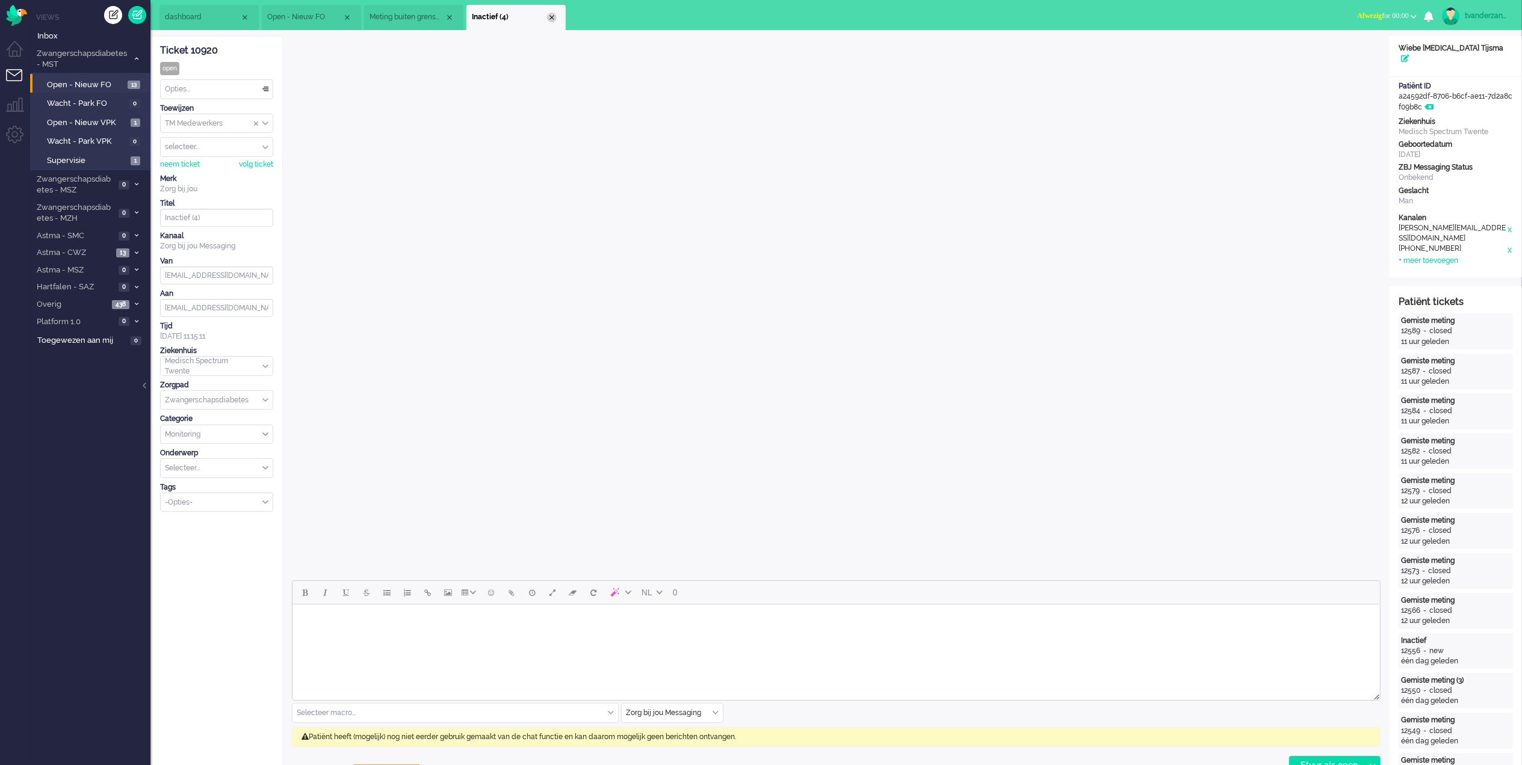
click at [550, 22] on div "Close tab" at bounding box center [552, 18] width 10 height 10
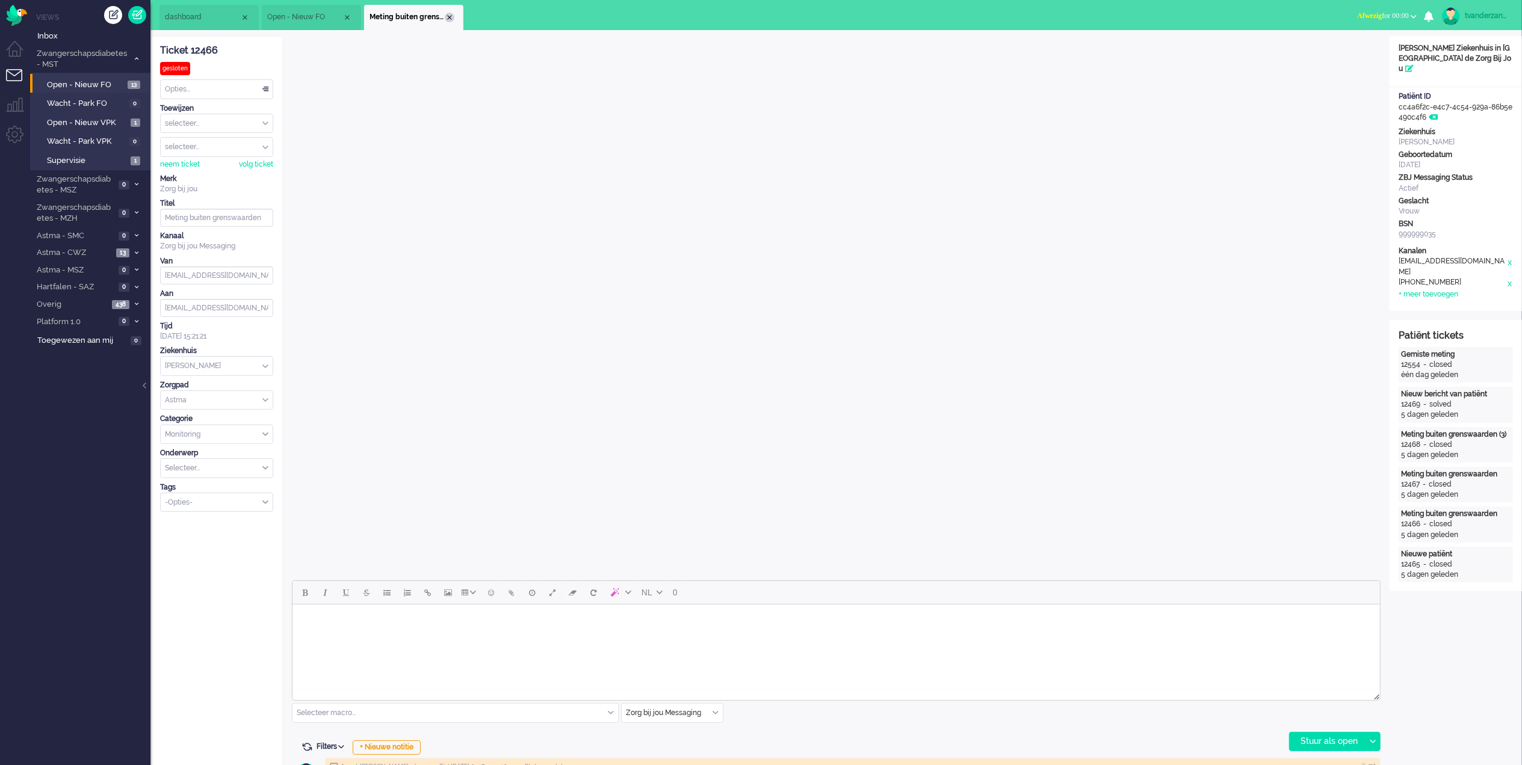
click at [446, 18] on div "Close tab" at bounding box center [450, 18] width 10 height 10
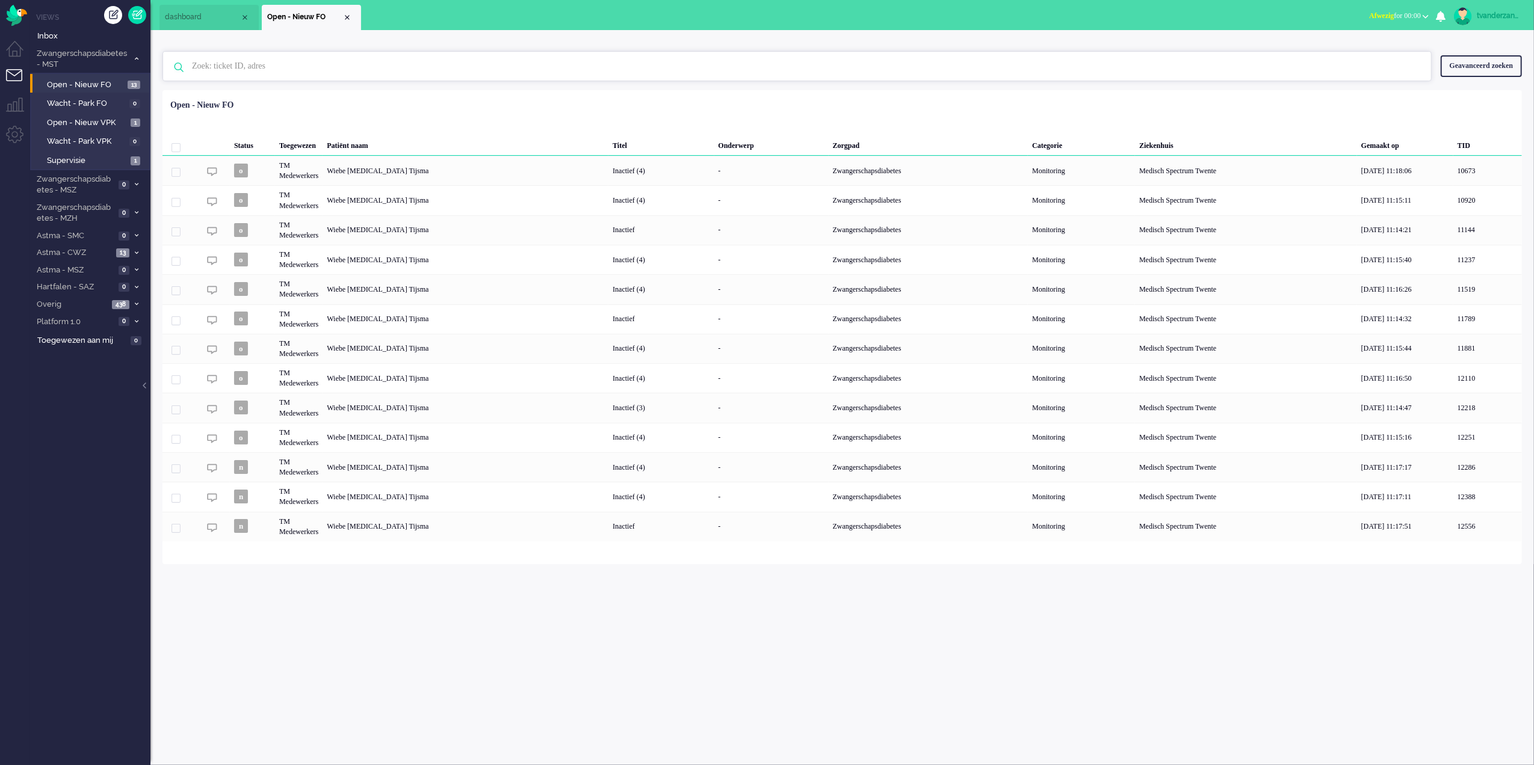
click at [297, 70] on input "text" at bounding box center [799, 66] width 1232 height 29
type input "can"
drag, startPoint x: 253, startPoint y: 73, endPoint x: 166, endPoint y: 61, distance: 88.0
click at [166, 61] on div "can Geen zoekresultaten [PERSON_NAME] nog eens" at bounding box center [796, 66] width 1269 height 30
